Goal: Obtain resource: Download file/media

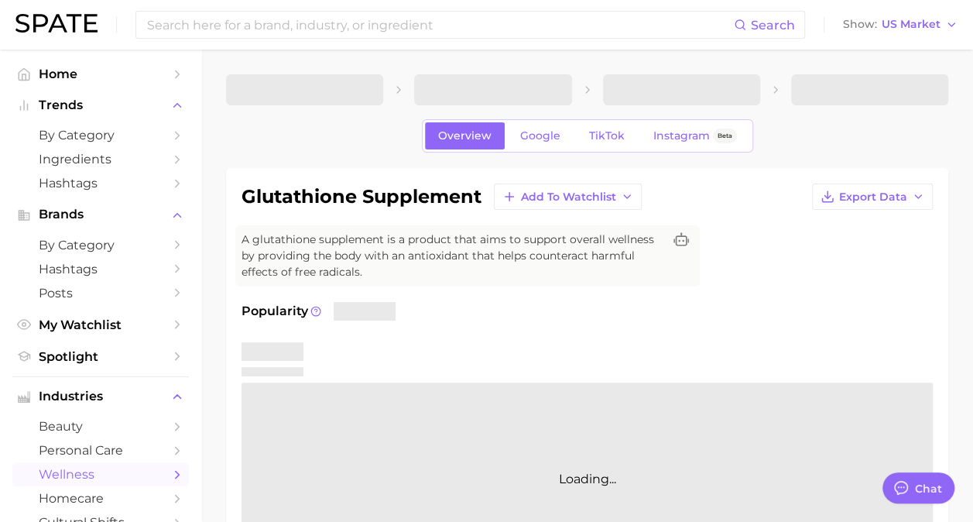
type textarea "x"
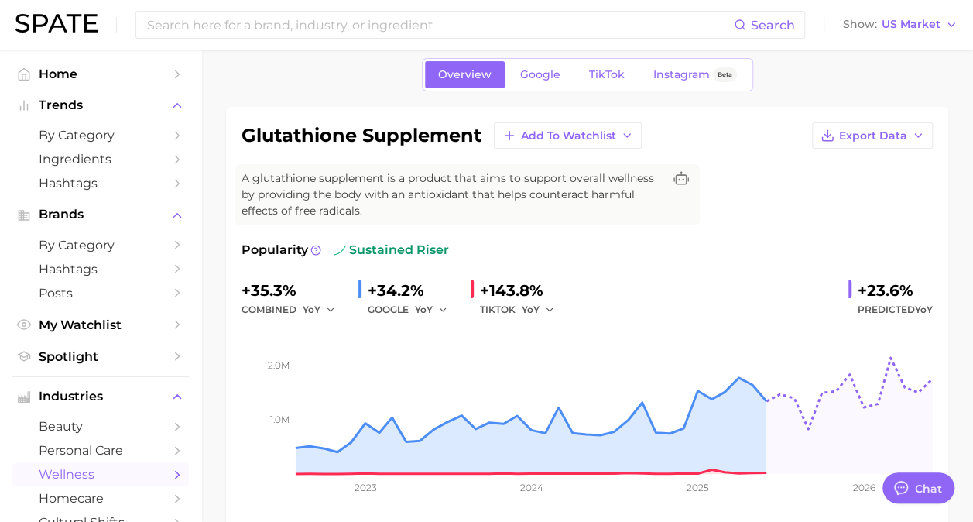
scroll to position [60, 0]
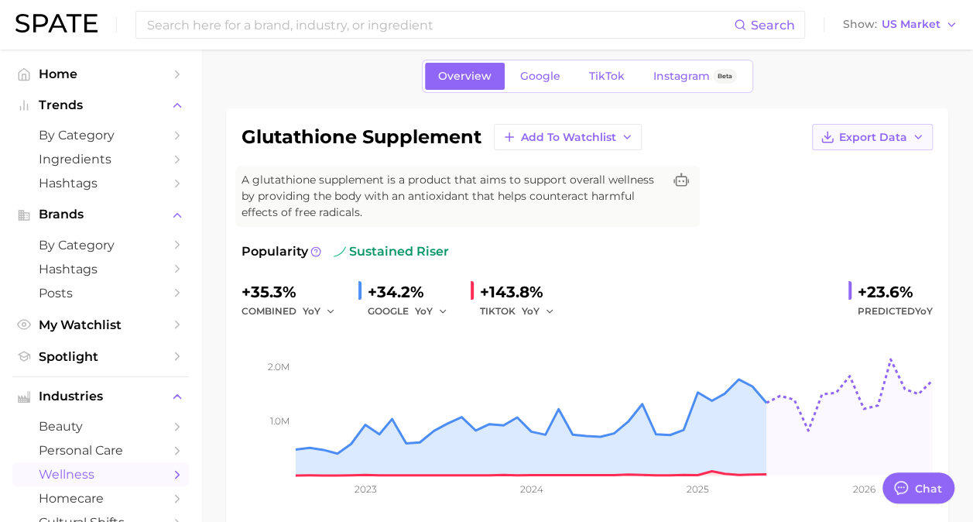
click at [875, 140] on span "Export Data" at bounding box center [873, 137] width 68 height 13
click at [844, 189] on span "Time Series Image" at bounding box center [841, 193] width 104 height 13
click at [857, 139] on span "Export Data" at bounding box center [873, 137] width 68 height 13
click at [830, 164] on span "Time Series CSV" at bounding box center [834, 166] width 91 height 13
click at [750, 197] on div "glutathione supplement Add to Watchlist Export Data A glutathione supplement is…" at bounding box center [588, 319] width 692 height 390
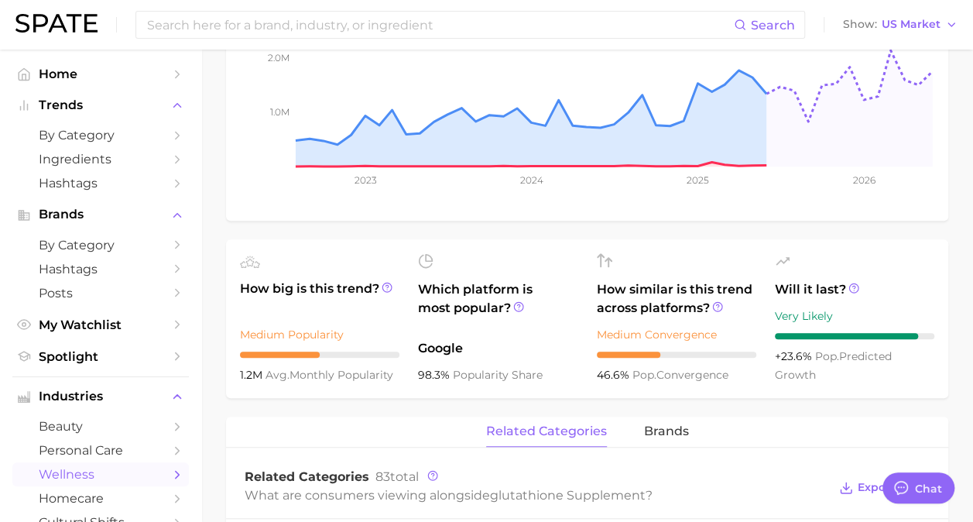
scroll to position [378, 0]
